Goal: Check status: Check status

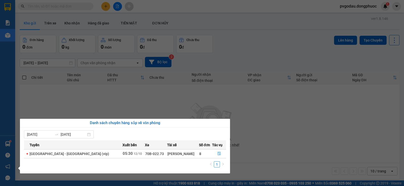
click at [17, 143] on div "Danh sách chuyến hàng sắp về văn phòng [DATE] [DATE] Tuyến Xuất bến Xe Tài xế S…" at bounding box center [123, 146] width 214 height 55
click at [11, 142] on div "Báo cáo Mẫu 1: Báo cáo dòng tiền theo nhân viên Mẫu 1: Báo cáo dòng tiền theo n…" at bounding box center [7, 93] width 15 height 186
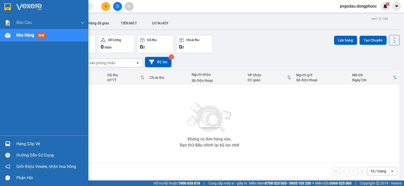
click at [11, 142] on div at bounding box center [7, 144] width 9 height 9
click at [0, 107] on div "Báo cáo Mẫu 1: Báo cáo dòng tiền theo nhân viên Mẫu 1: Báo cáo dòng tiền theo n…" at bounding box center [44, 93] width 88 height 186
click at [13, 140] on div "Hàng sắp về" at bounding box center [44, 144] width 88 height 11
click at [0, 62] on div "Báo cáo Mẫu 1: Báo cáo dòng tiền theo nhân viên Mẫu 1: Báo cáo dòng tiền theo n…" at bounding box center [44, 93] width 88 height 186
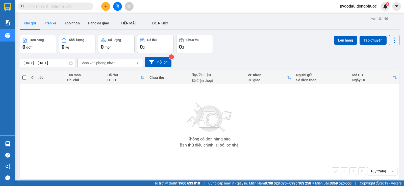
click at [51, 21] on button "Trên xe" at bounding box center [50, 23] width 20 height 12
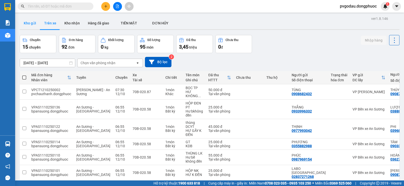
click at [31, 24] on button "Kho gửi" at bounding box center [30, 23] width 20 height 12
